Goal: Transaction & Acquisition: Purchase product/service

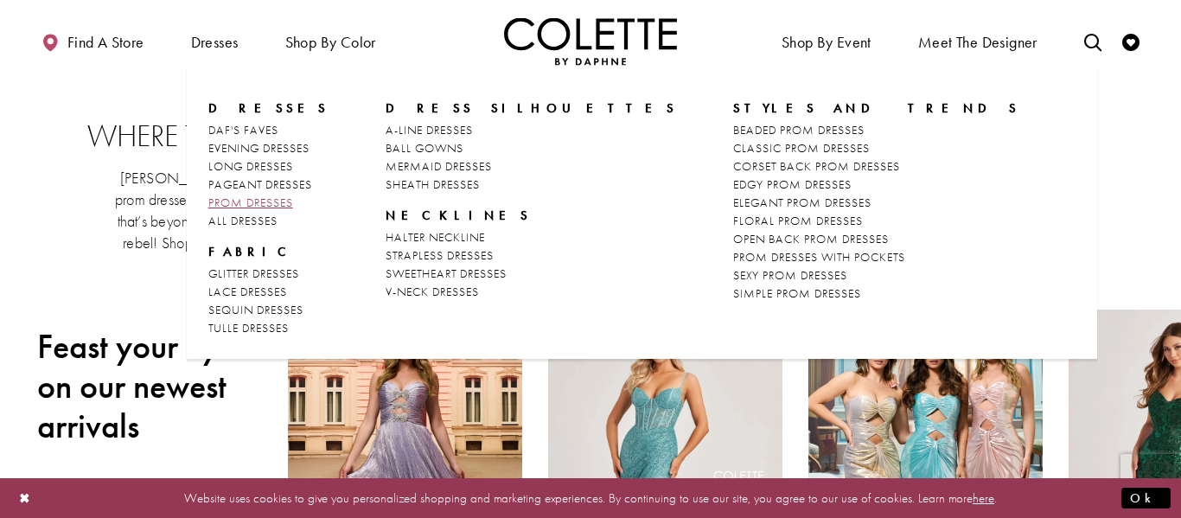
click at [250, 201] on span "PROM DRESSES" at bounding box center [250, 203] width 85 height 16
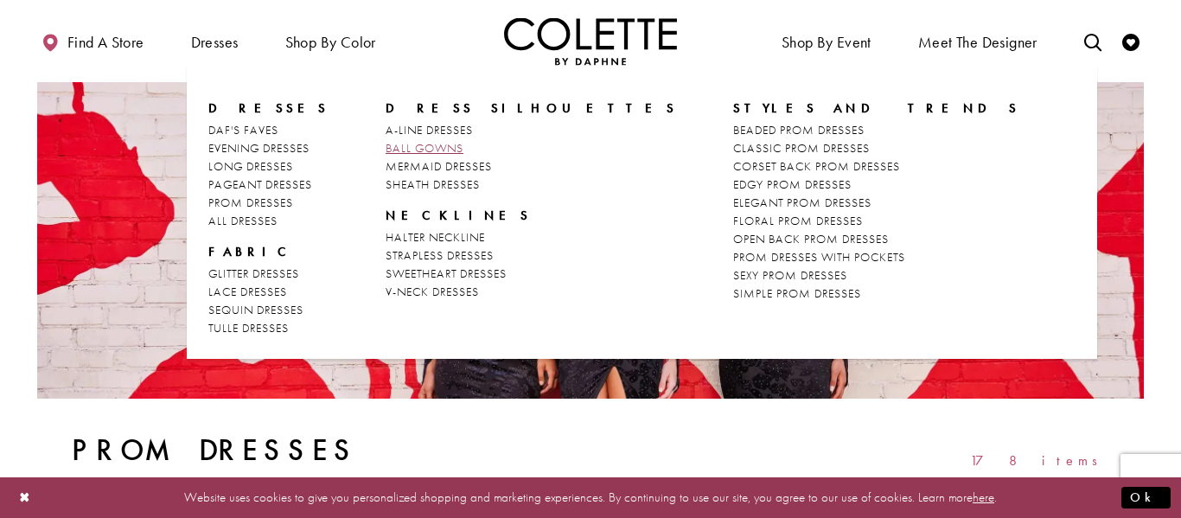
click at [409, 140] on span "BALL GOWNS" at bounding box center [425, 148] width 78 height 16
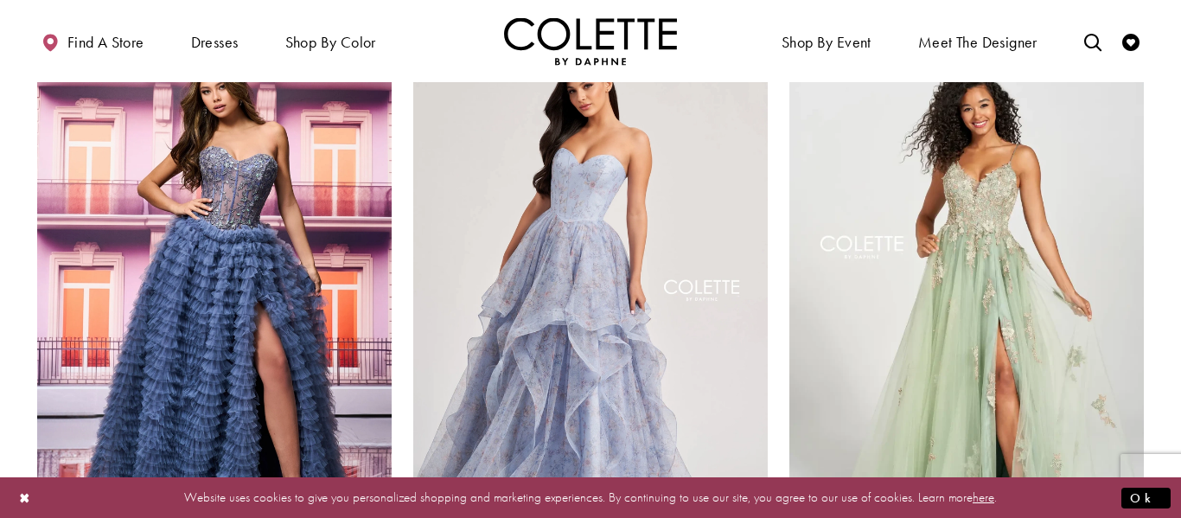
scroll to position [2065, 0]
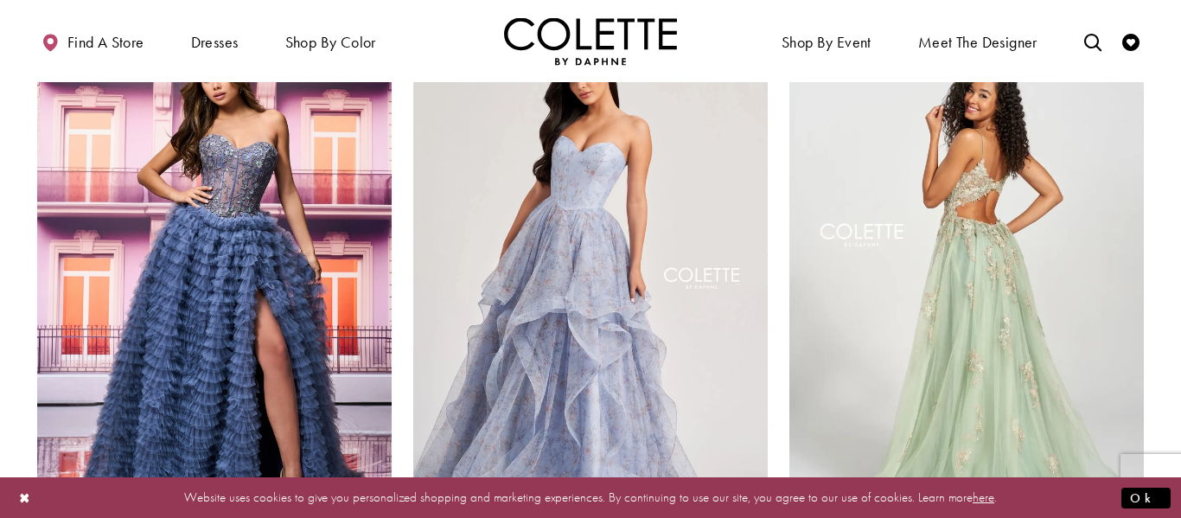
click at [877, 277] on img "Visit Colette by Daphne Style No. CL12207 Page" at bounding box center [966, 280] width 355 height 515
